Goal: Information Seeking & Learning: Learn about a topic

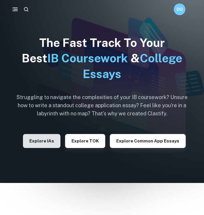
click at [40, 141] on button "Explore IAs" at bounding box center [42, 141] width 38 height 14
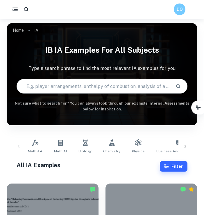
click at [49, 85] on input "text" at bounding box center [94, 86] width 154 height 16
click at [114, 140] on link "Chemistry" at bounding box center [112, 146] width 22 height 19
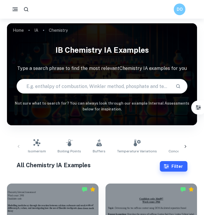
click at [103, 92] on input "text" at bounding box center [94, 86] width 154 height 16
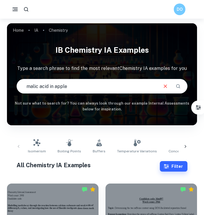
type input "malic acid in apple"
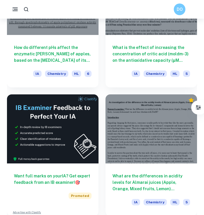
scroll to position [226, 0]
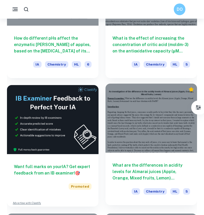
click at [150, 165] on h6 "What are the differences in acidity levels for Almarai juices (Apple, Orange, M…" at bounding box center [152, 171] width 78 height 19
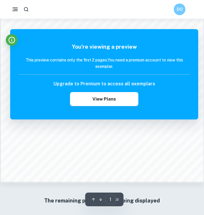
scroll to position [377, 0]
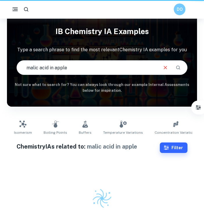
scroll to position [19, 0]
